Goal: Find specific page/section: Find specific page/section

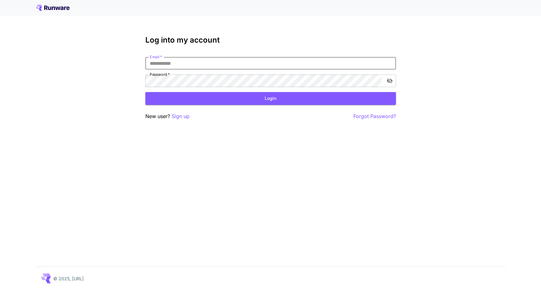
type input "**********"
click at [270, 98] on button "Login" at bounding box center [270, 98] width 250 height 13
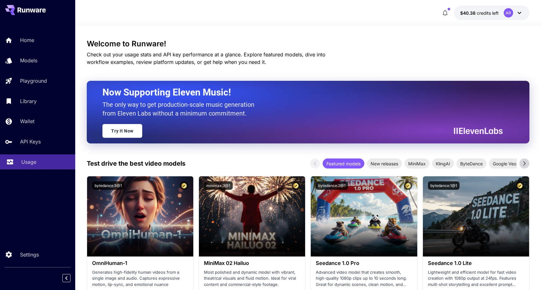
click at [31, 164] on p "Usage" at bounding box center [28, 162] width 15 height 8
